Goal: Check status

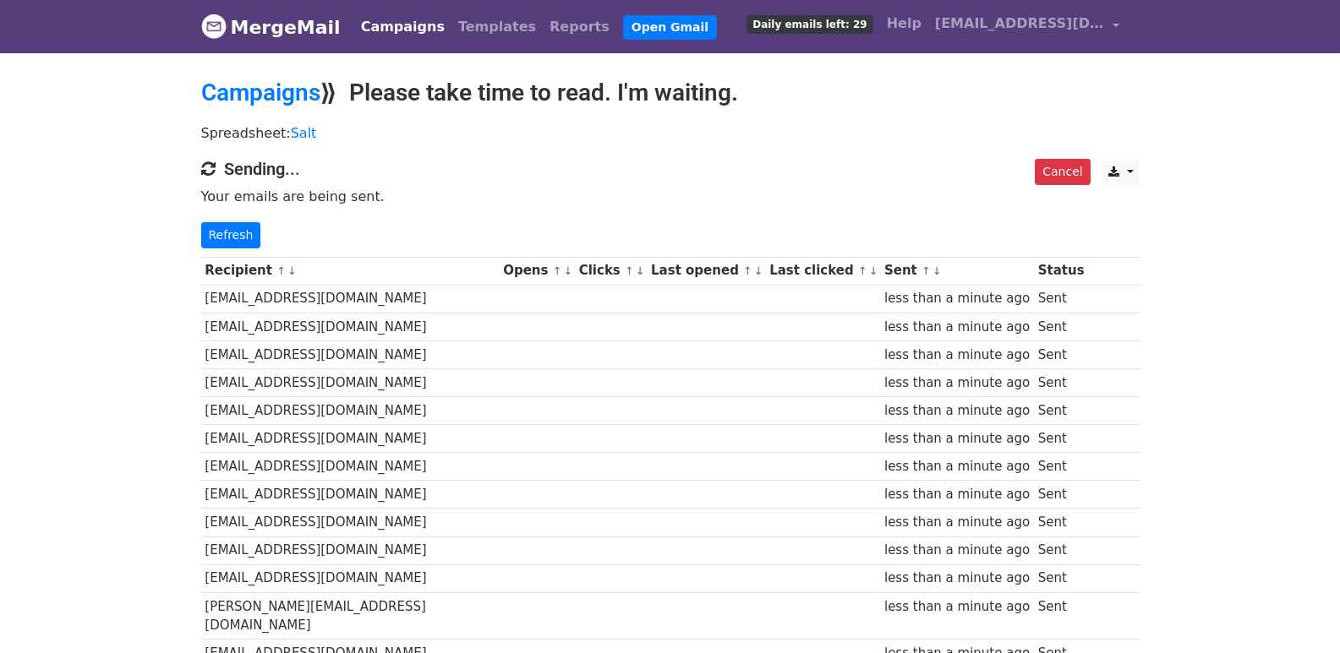
click at [237, 231] on link "Refresh" at bounding box center [231, 235] width 60 height 26
click at [233, 226] on link "Refresh" at bounding box center [231, 235] width 60 height 26
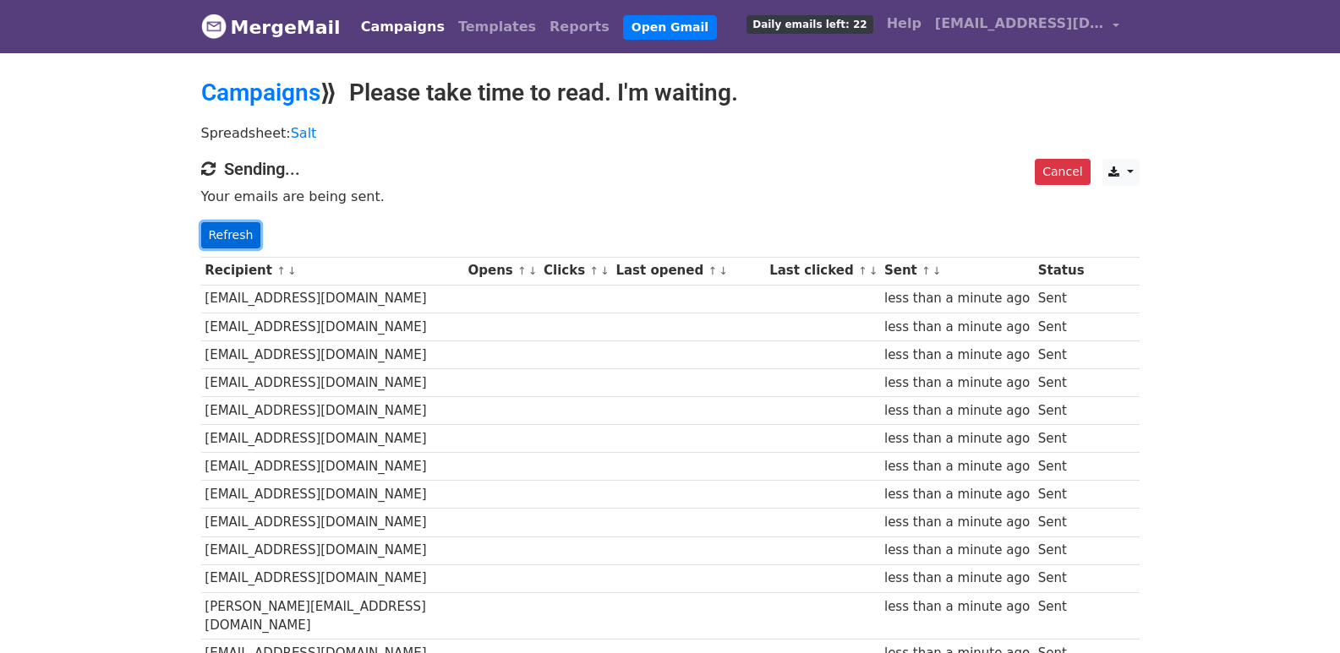
click at [235, 241] on link "Refresh" at bounding box center [231, 235] width 60 height 26
drag, startPoint x: 235, startPoint y: 241, endPoint x: 621, endPoint y: 468, distance: 448.3
click at [236, 241] on link "Refresh" at bounding box center [231, 235] width 60 height 26
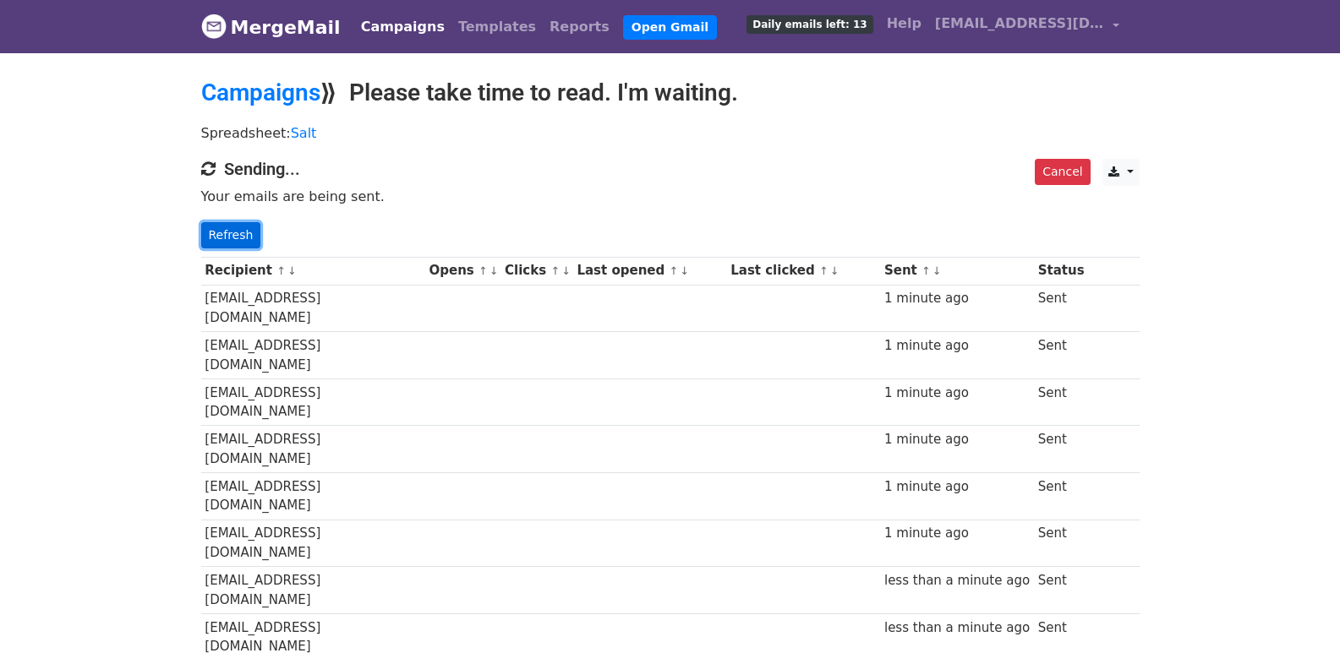
click at [236, 222] on link "Refresh" at bounding box center [231, 235] width 60 height 26
click at [237, 233] on link "Refresh" at bounding box center [231, 235] width 60 height 26
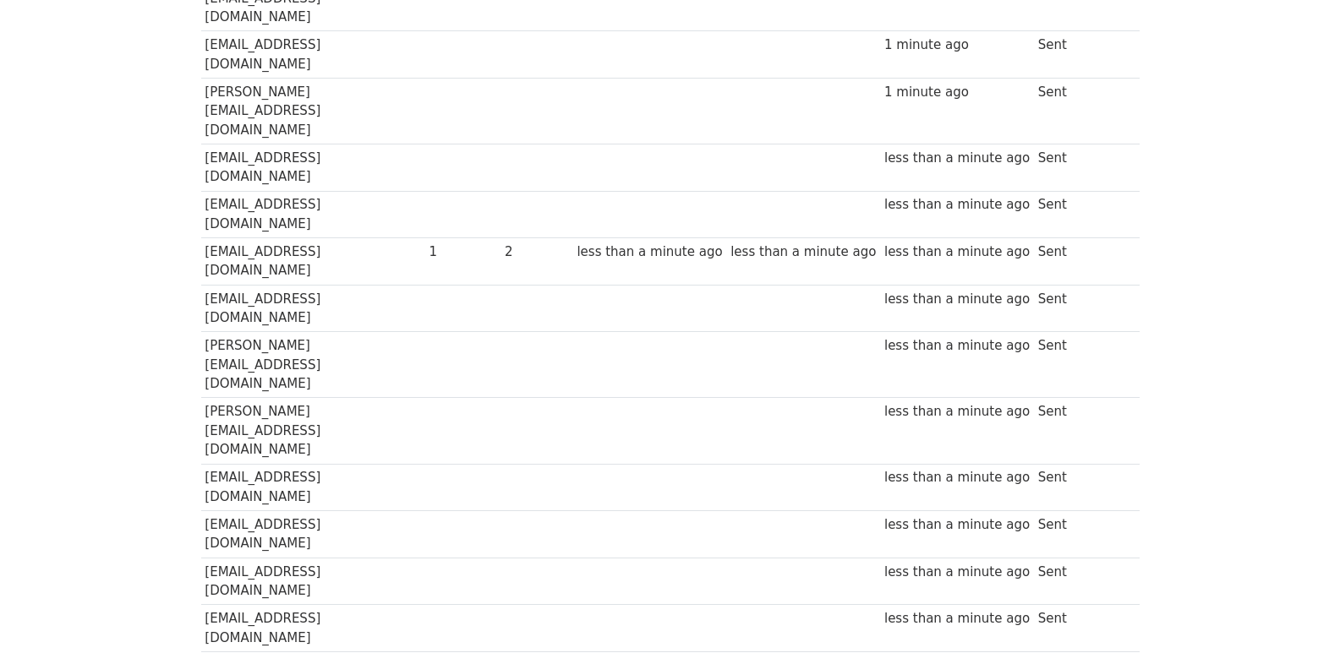
scroll to position [1069, 0]
